Goal: Transaction & Acquisition: Purchase product/service

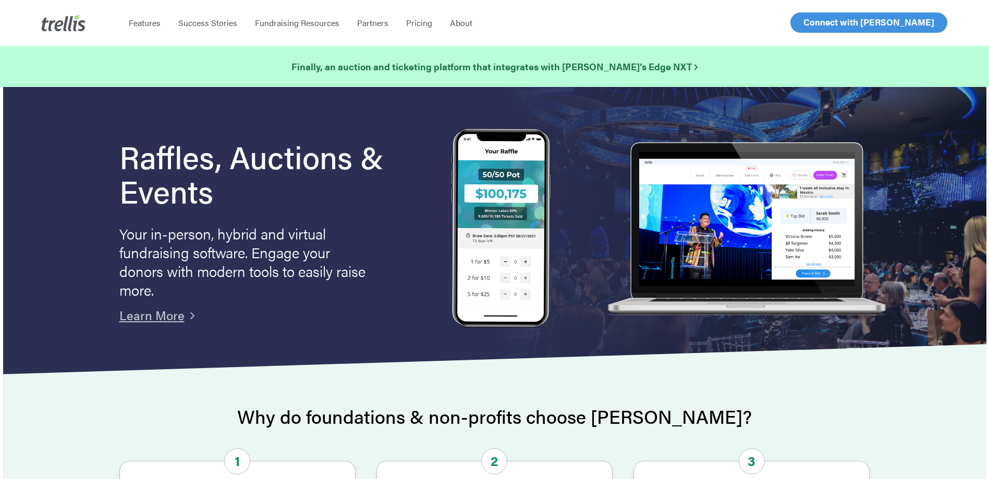
click at [805, 19] on span "Log In" at bounding box center [815, 22] width 25 height 13
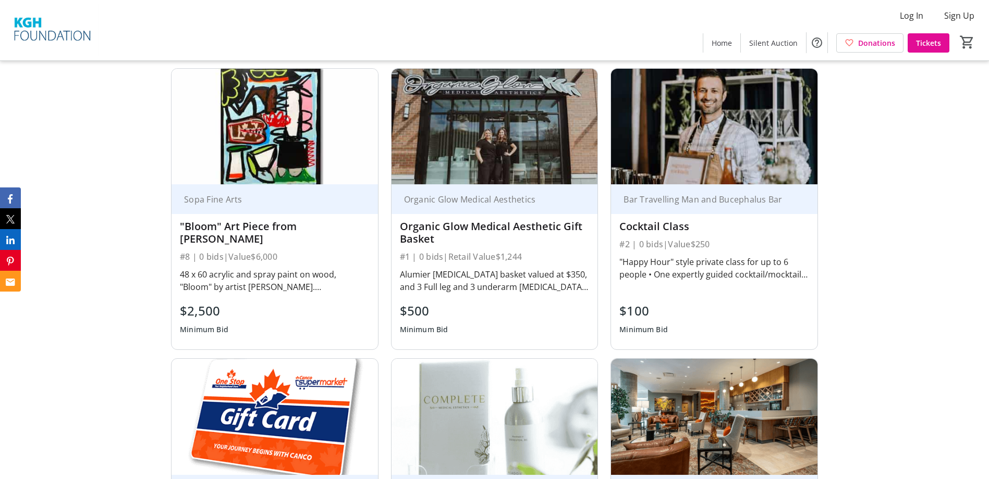
scroll to position [469, 0]
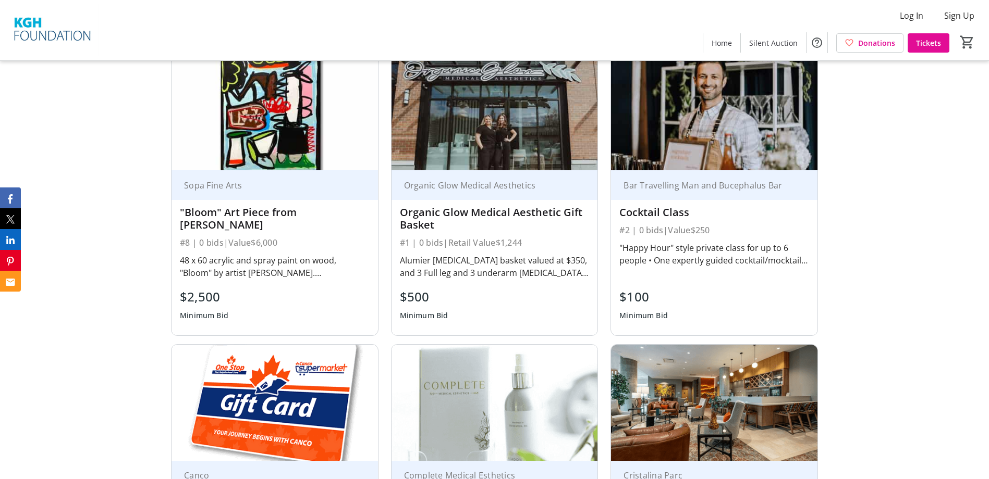
click at [507, 223] on div "Organic Glow Medical Aesthetic Gift Basket" at bounding box center [495, 218] width 190 height 25
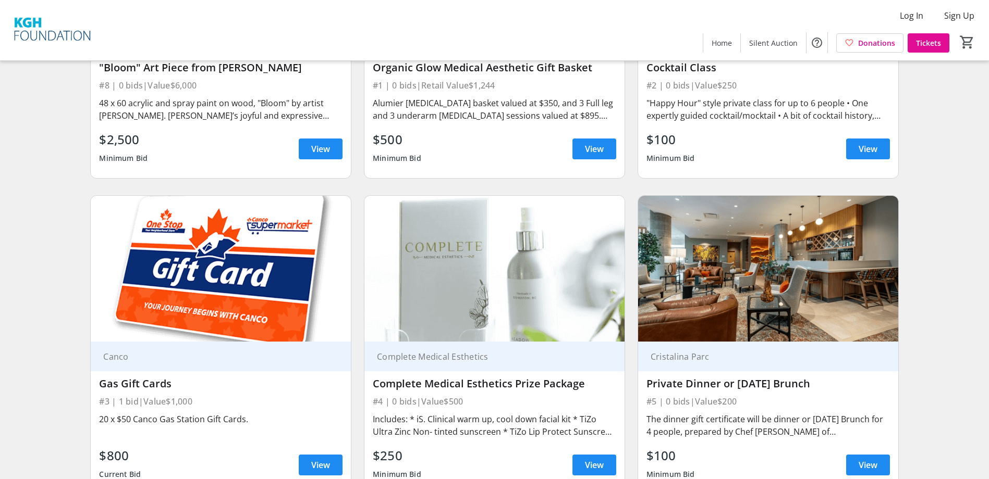
scroll to position [104, 0]
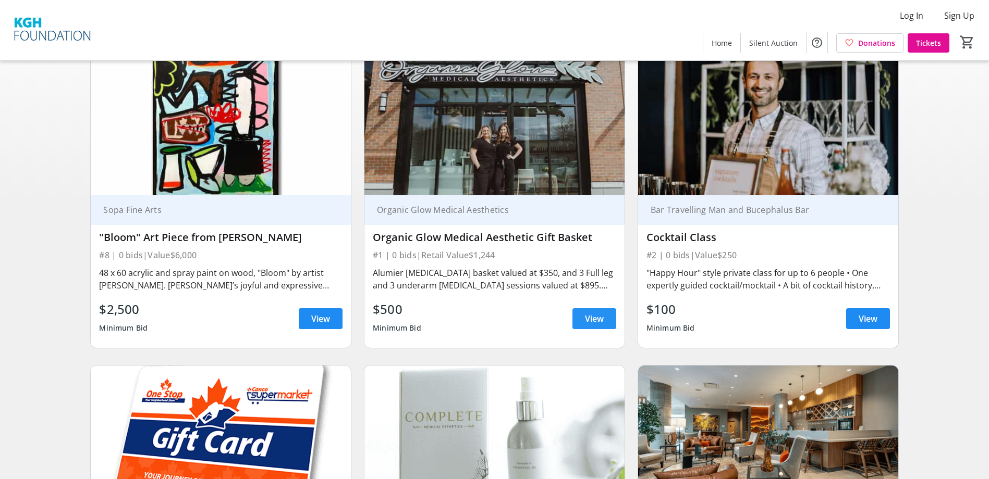
click at [590, 325] on span "View" at bounding box center [594, 319] width 19 height 13
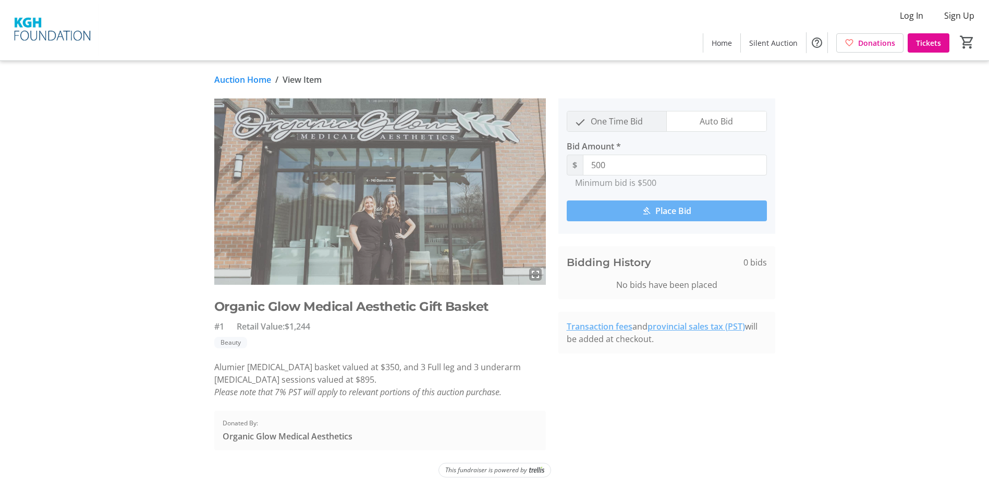
scroll to position [11, 0]
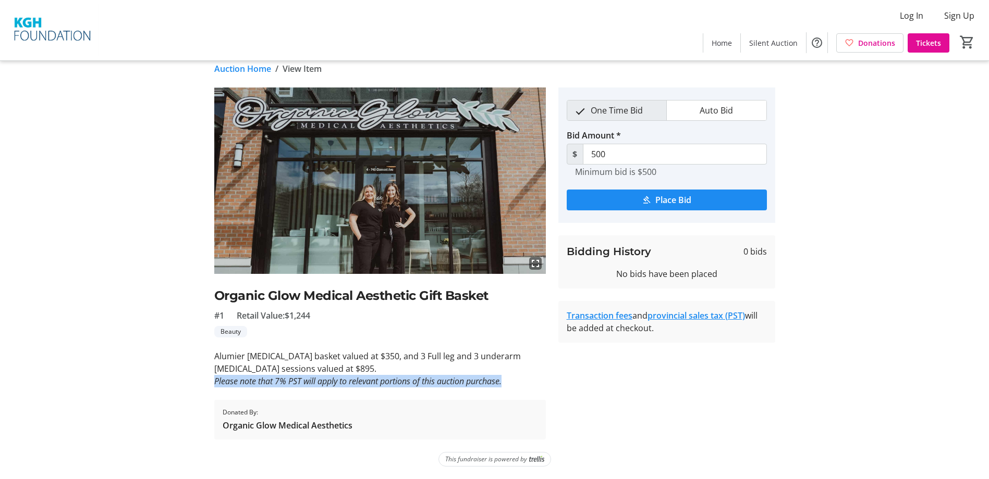
drag, startPoint x: 512, startPoint y: 378, endPoint x: 215, endPoint y: 378, distance: 297.1
click at [215, 378] on p "Please note that 7% PST will apply to relevant portions of this auction purchas…" at bounding box center [379, 381] width 331 height 13
copy em "Please note that 7% PST will apply to relevant portions of this auction purchas…"
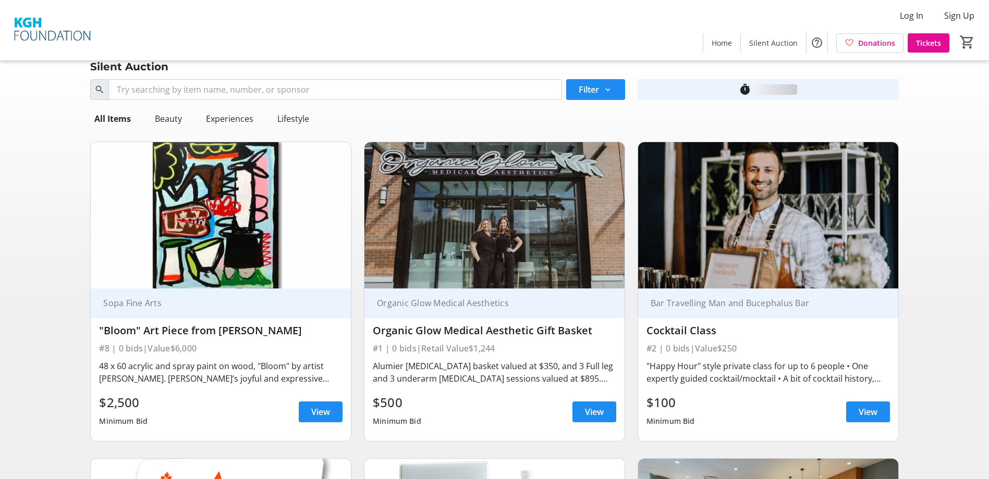
scroll to position [104, 0]
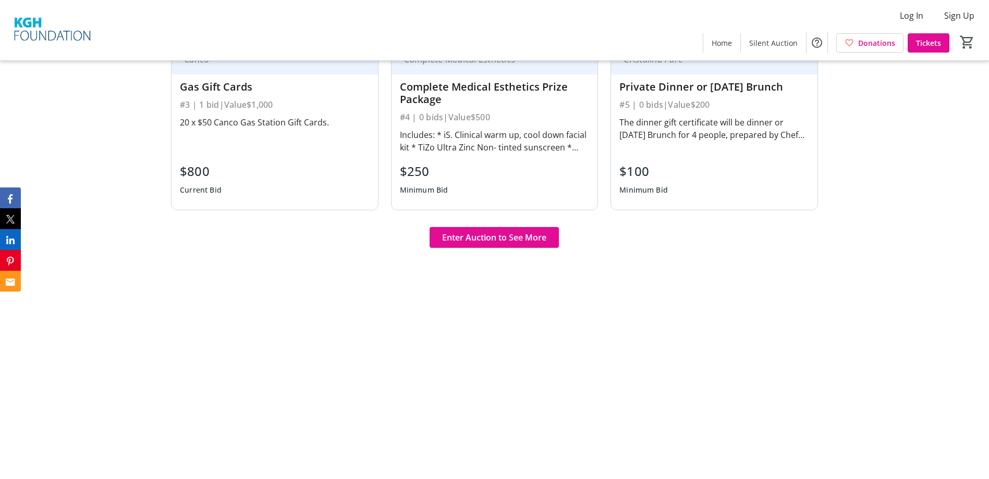
scroll to position [886, 0]
click at [505, 238] on span "Enter Auction to See More" at bounding box center [494, 237] width 104 height 13
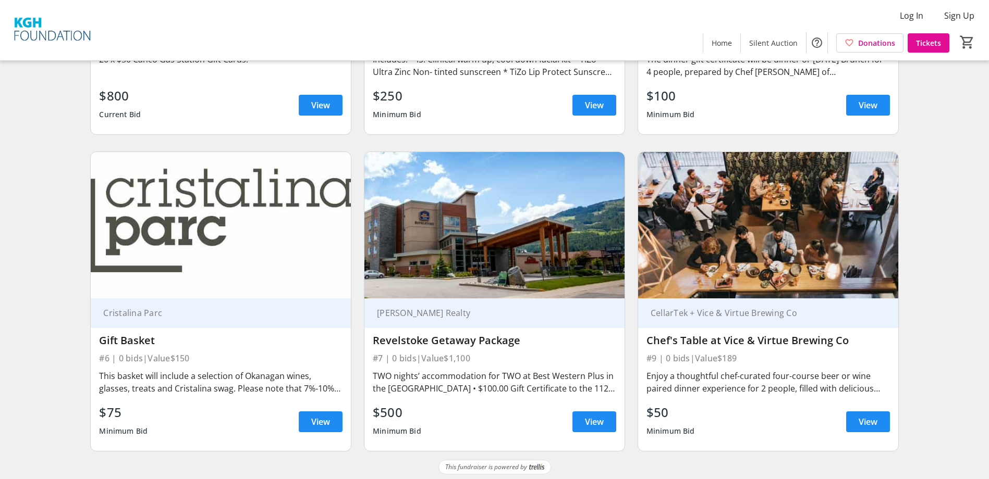
scroll to position [638, 0]
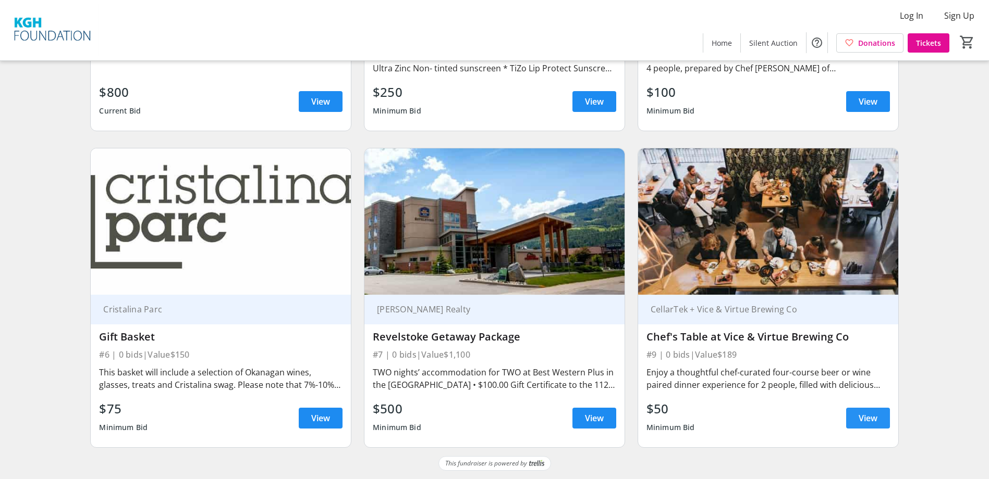
click at [876, 421] on span "View" at bounding box center [867, 418] width 19 height 13
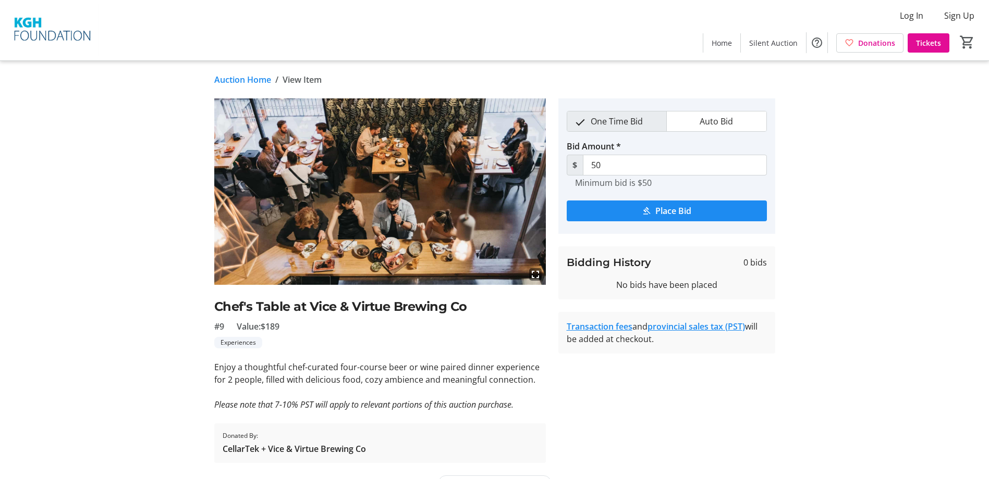
type input "75"
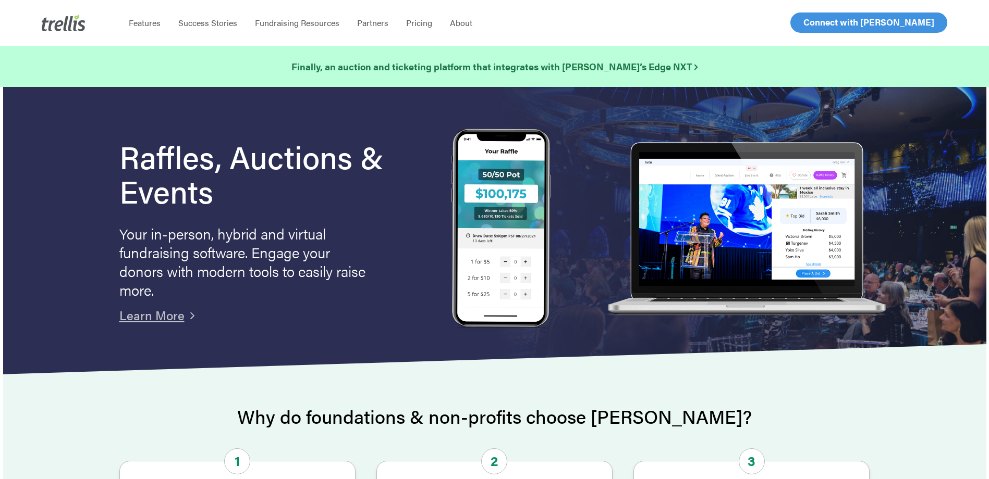
click at [814, 18] on span "Log In" at bounding box center [815, 22] width 25 height 13
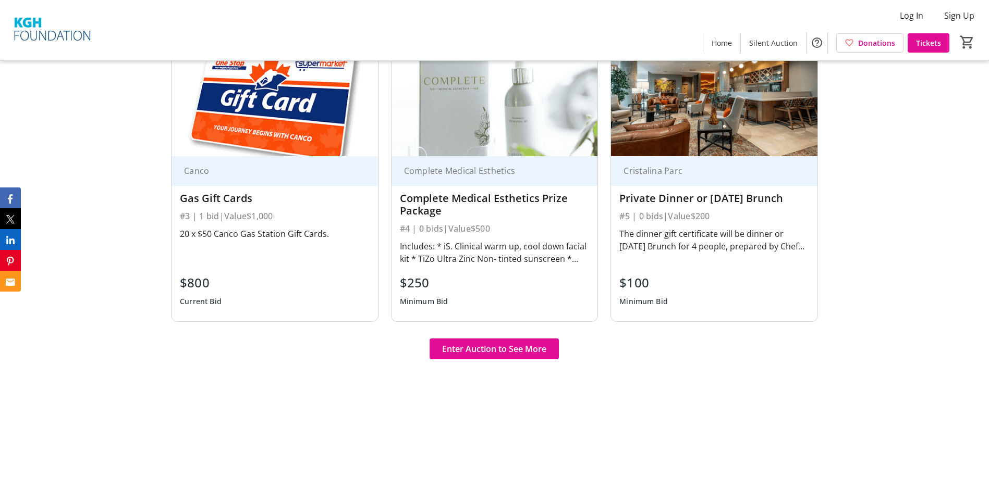
scroll to position [782, 0]
